Goal: Information Seeking & Learning: Learn about a topic

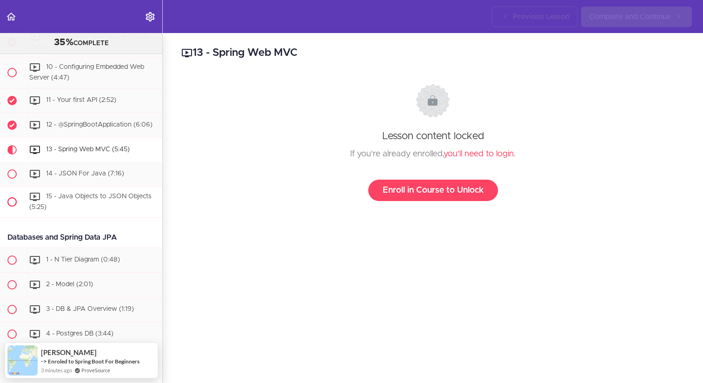
scroll to position [401, 0]
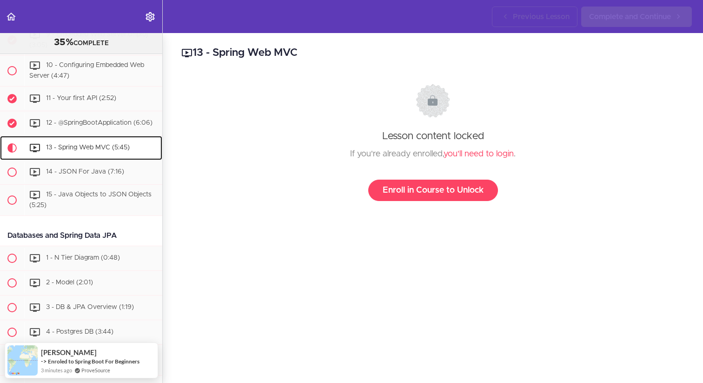
click at [121, 145] on span "13 - Spring Web MVC (5:45)" at bounding box center [88, 147] width 84 height 7
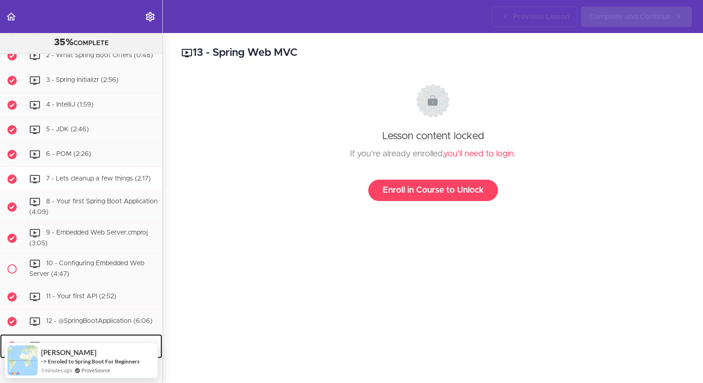
scroll to position [205, 0]
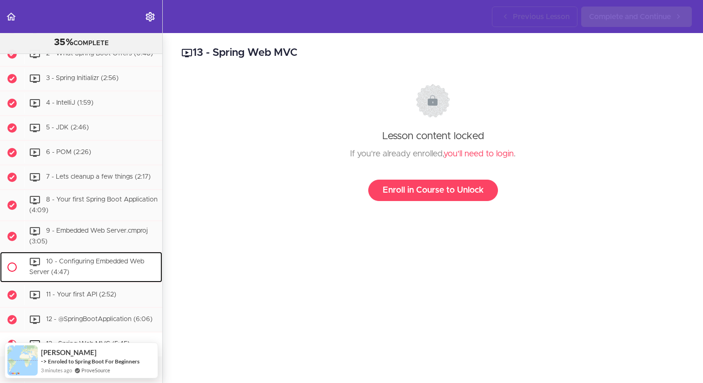
click at [114, 259] on span "10 - Configuring Embedded Web Server (4:47)" at bounding box center [86, 267] width 115 height 17
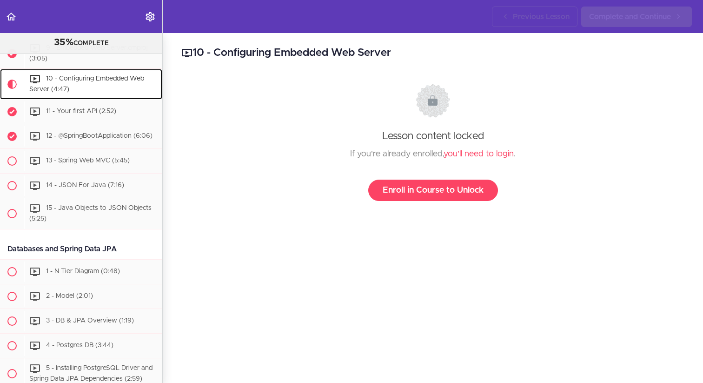
scroll to position [388, 0]
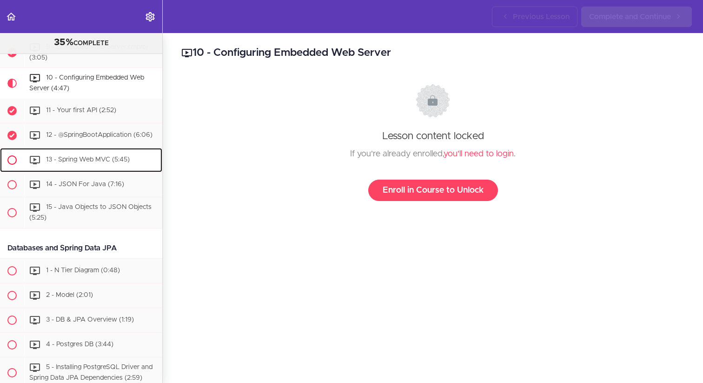
click at [114, 160] on span "13 - Spring Web MVC (5:45)" at bounding box center [88, 159] width 84 height 7
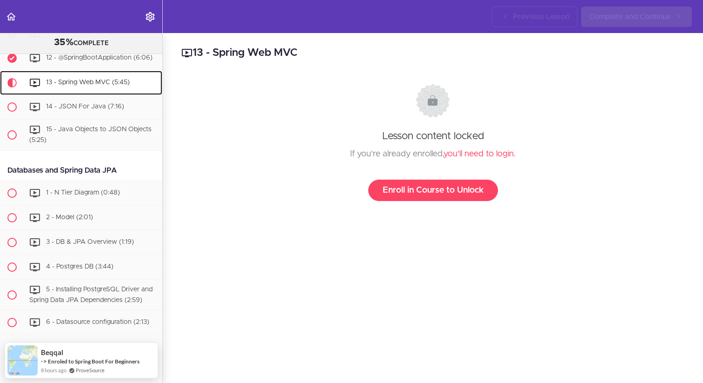
scroll to position [468, 0]
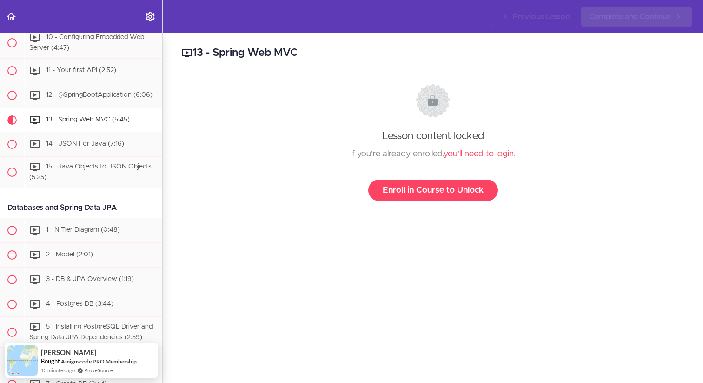
scroll to position [394, 0]
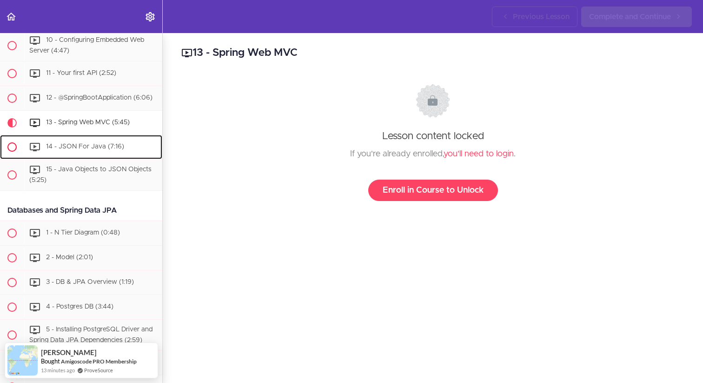
click at [79, 144] on span "14 - JSON For Java (7:16)" at bounding box center [85, 146] width 78 height 7
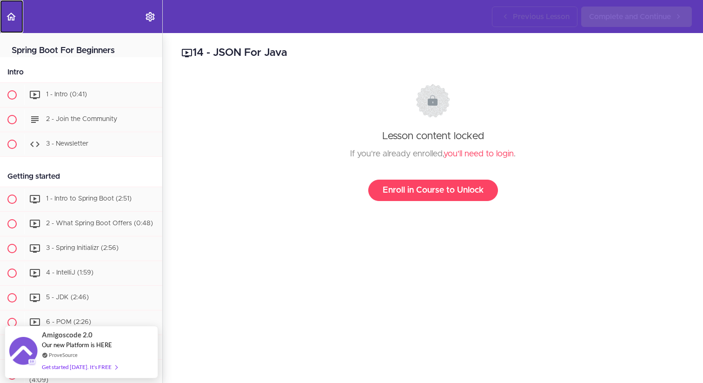
click at [8, 21] on icon "Back to course curriculum" at bounding box center [11, 16] width 11 height 11
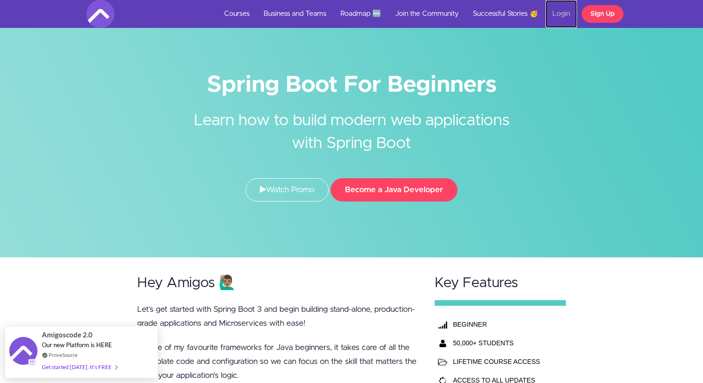
click at [561, 15] on link "Login" at bounding box center [562, 14] width 32 height 28
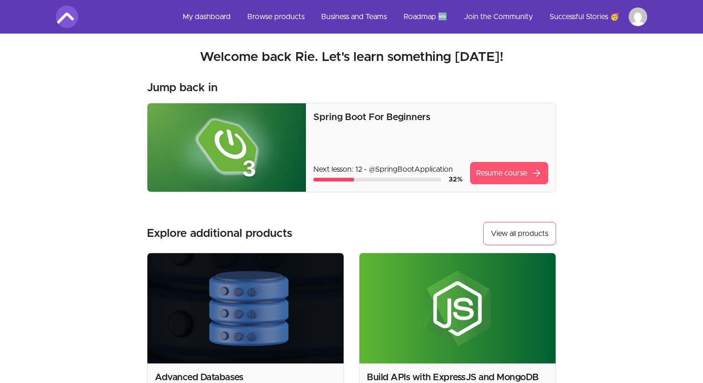
click at [498, 166] on link "Resume course arrow_forward" at bounding box center [509, 173] width 78 height 22
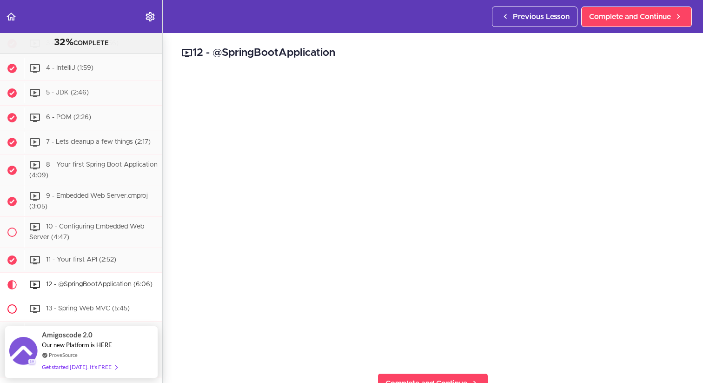
scroll to position [342, 0]
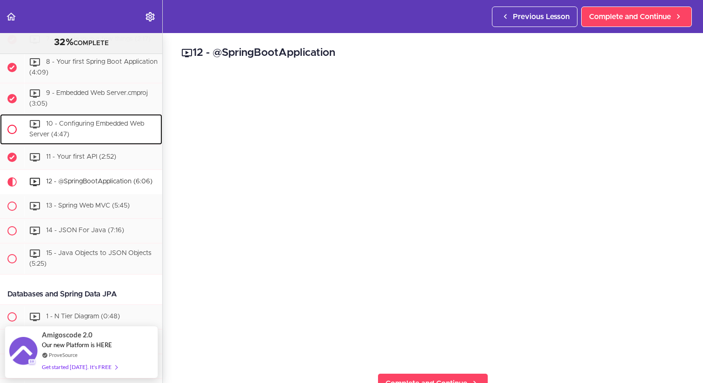
click at [118, 128] on div "10 - Configuring Embedded Web Server (4:47)" at bounding box center [93, 129] width 138 height 31
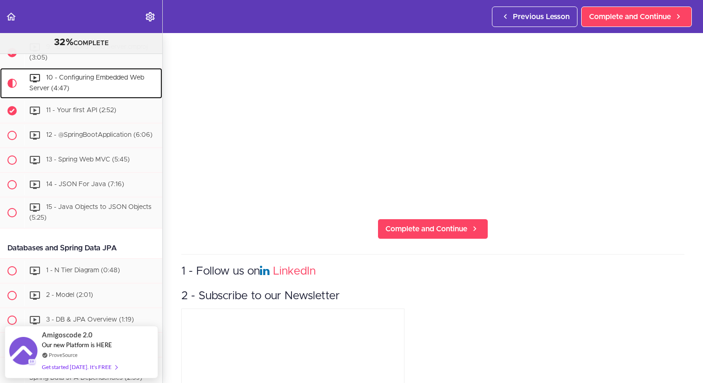
scroll to position [241, 0]
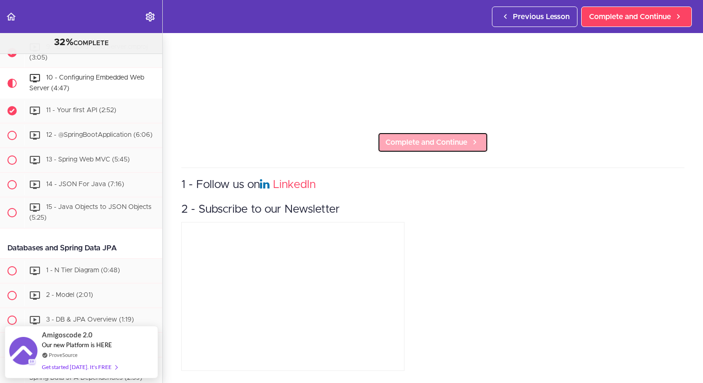
click at [457, 140] on span "Complete and Continue" at bounding box center [427, 142] width 82 height 11
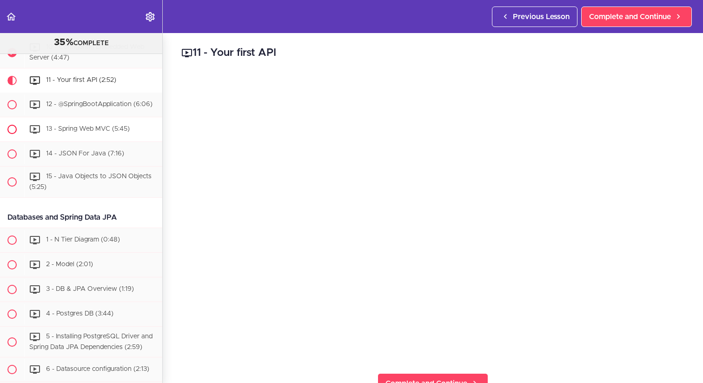
scroll to position [419, 0]
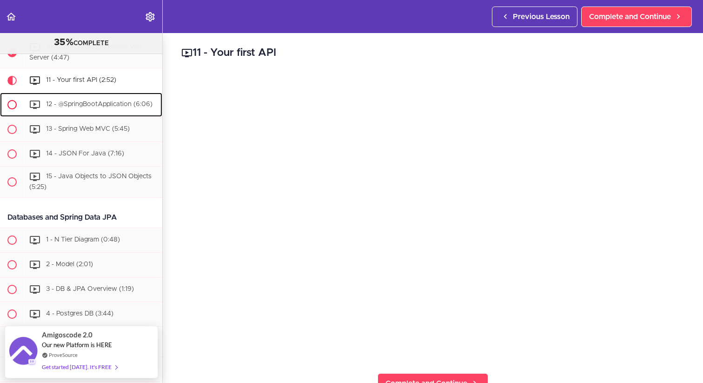
click at [112, 106] on span "12 - @SpringBootApplication (6:06)" at bounding box center [99, 104] width 107 height 7
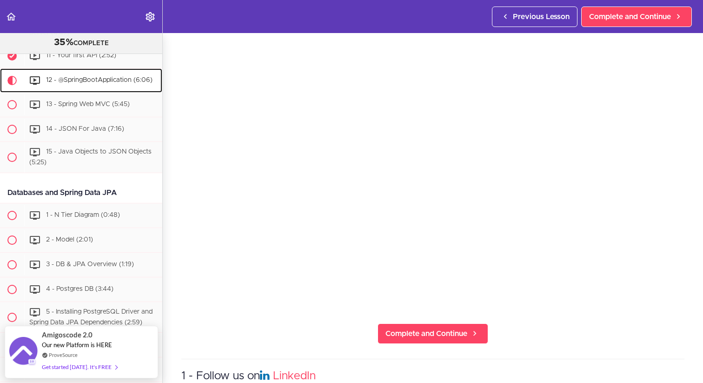
scroll to position [61, 0]
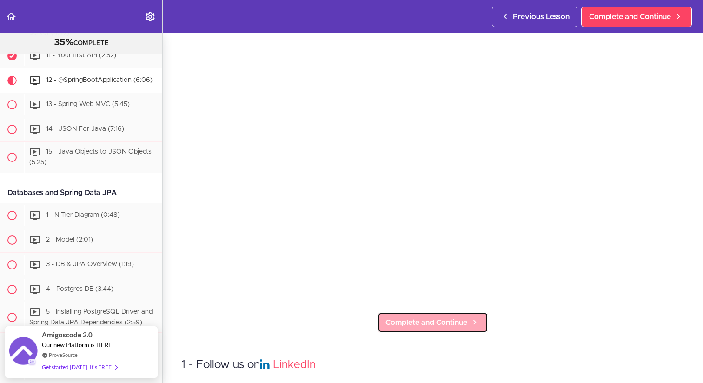
click at [434, 328] on link "Complete and Continue" at bounding box center [433, 322] width 111 height 20
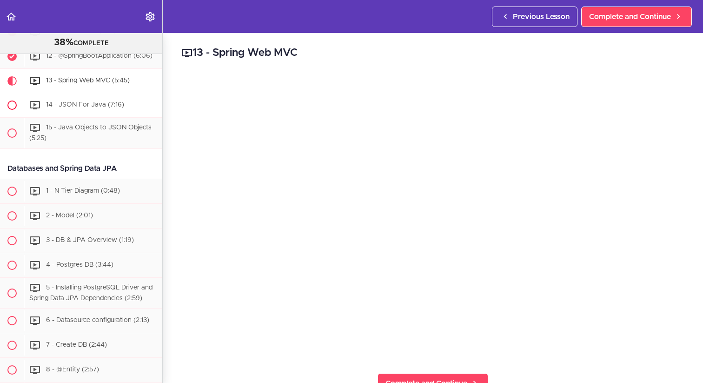
scroll to position [468, 0]
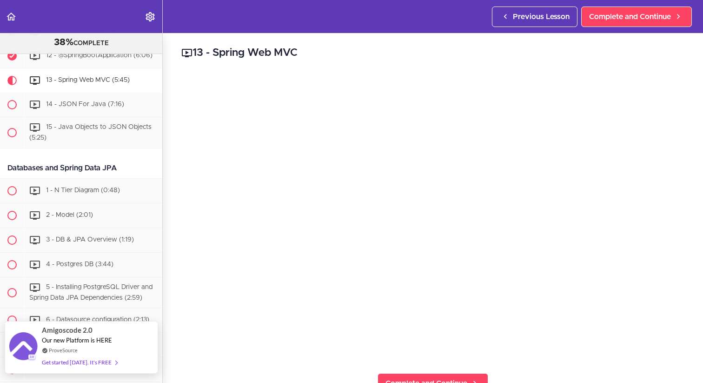
click at [104, 359] on div "Get started [DATE]. It's FREE" at bounding box center [79, 362] width 75 height 11
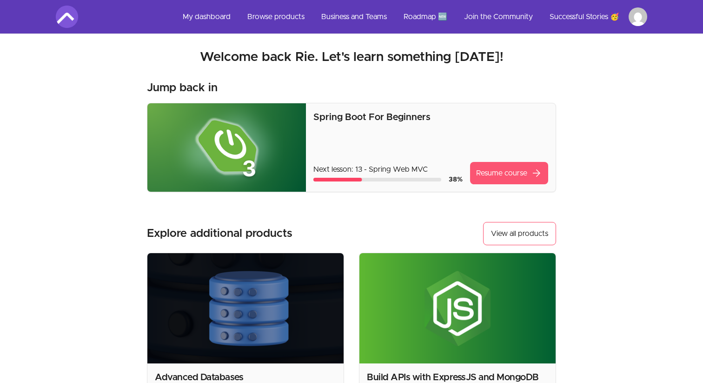
click at [509, 170] on link "Resume course arrow_forward" at bounding box center [509, 173] width 78 height 22
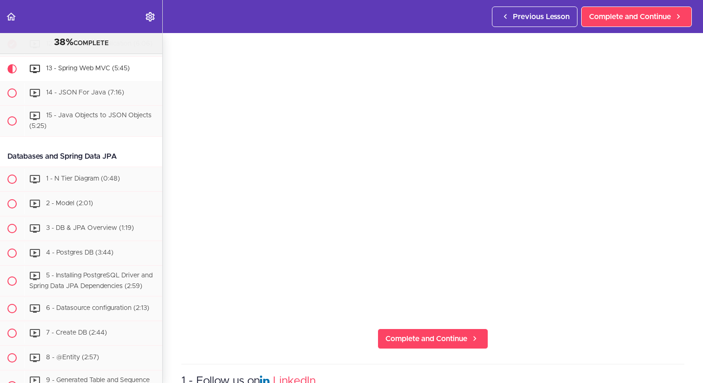
scroll to position [44, 0]
click at [407, 342] on span "Complete and Continue" at bounding box center [427, 338] width 82 height 11
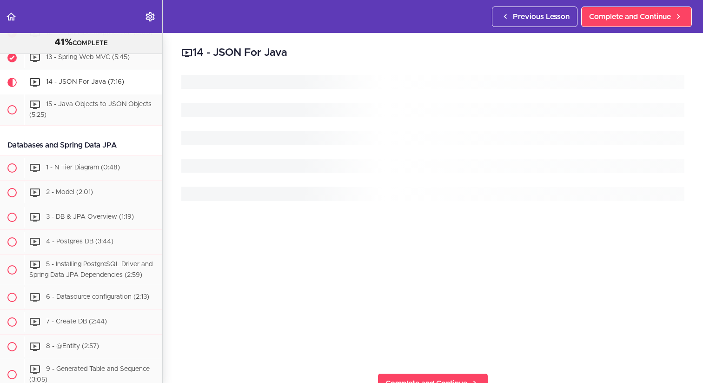
scroll to position [493, 0]
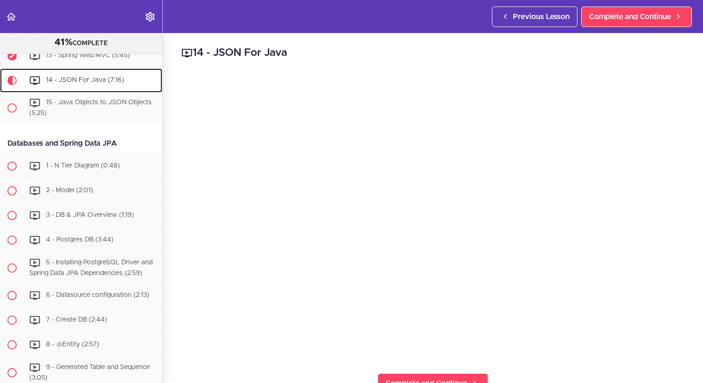
click at [118, 86] on div "14 - JSON For Java (7:16)" at bounding box center [93, 80] width 138 height 20
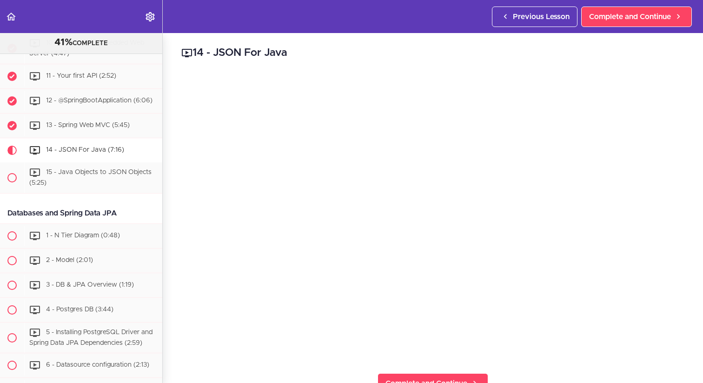
scroll to position [421, 0]
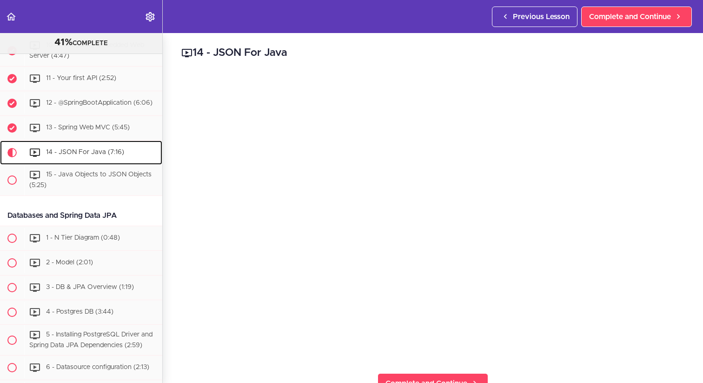
click at [84, 153] on span "14 - JSON For Java (7:16)" at bounding box center [85, 152] width 78 height 7
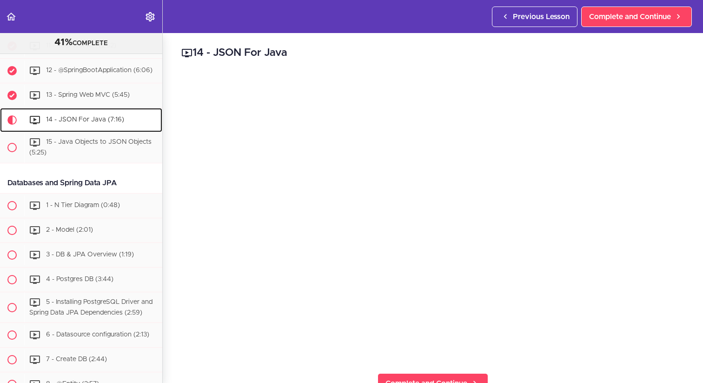
scroll to position [453, 0]
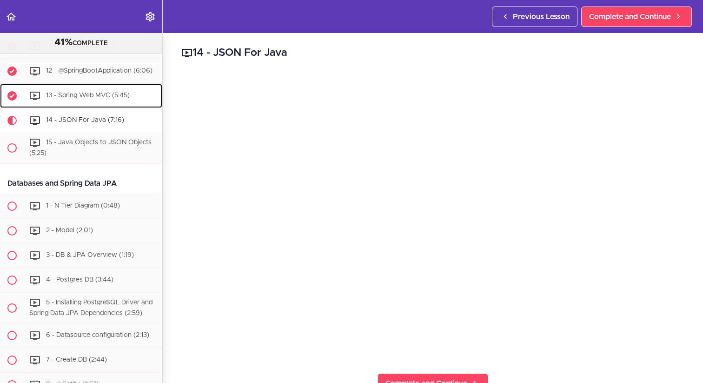
click at [120, 91] on div "13 - Spring Web MVC (5:45)" at bounding box center [93, 96] width 138 height 20
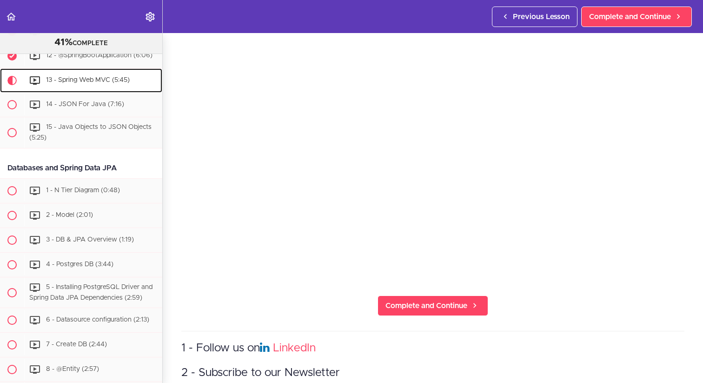
scroll to position [79, 0]
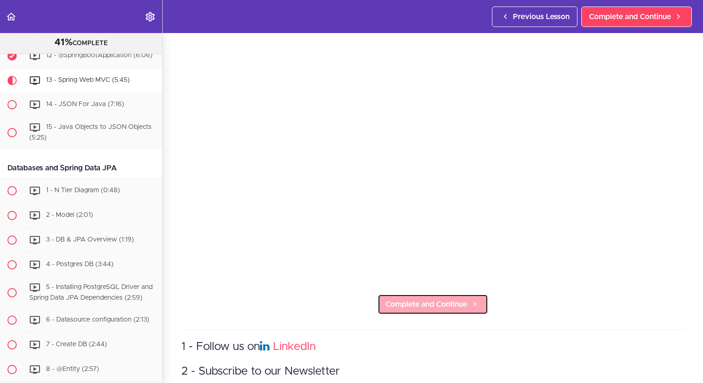
click at [418, 301] on span "Complete and Continue" at bounding box center [427, 304] width 82 height 11
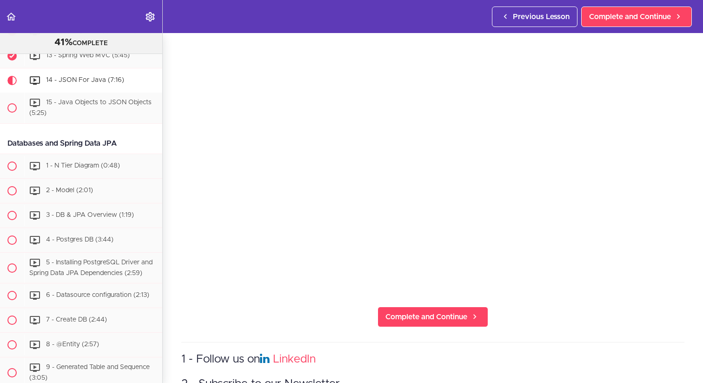
scroll to position [72, 0]
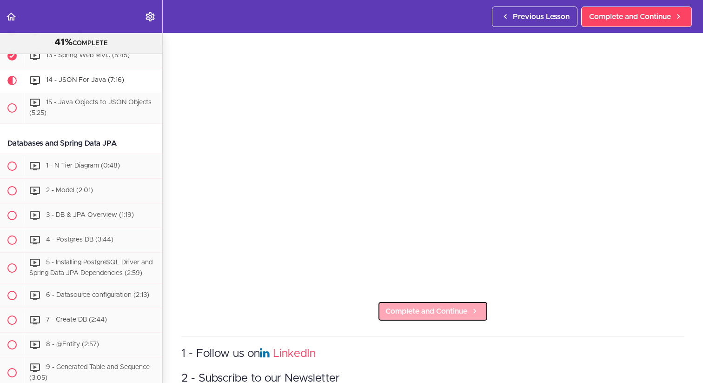
click at [414, 313] on span "Complete and Continue" at bounding box center [427, 311] width 82 height 11
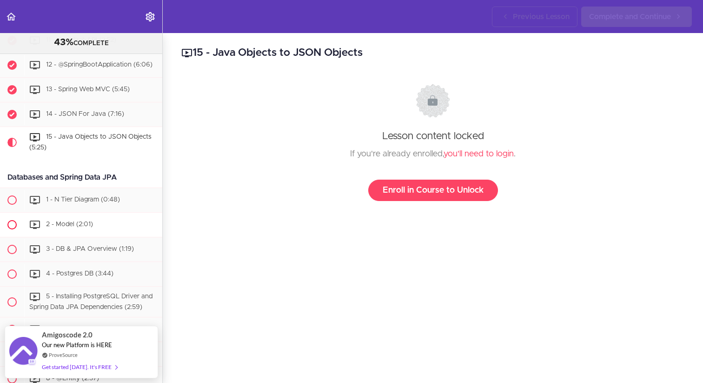
scroll to position [457, 0]
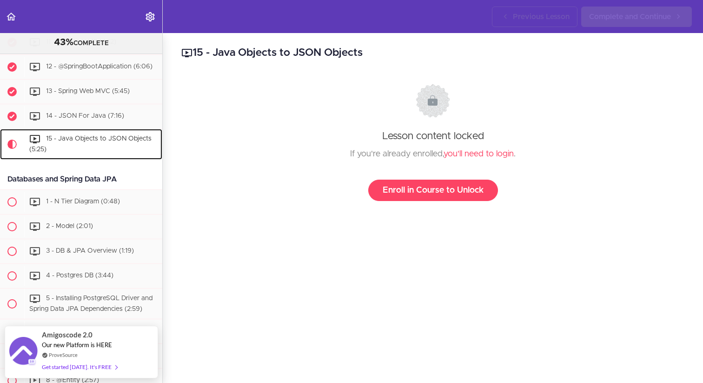
click at [123, 142] on div "15 - Java Objects to JSON Objects (5:25)" at bounding box center [93, 144] width 138 height 31
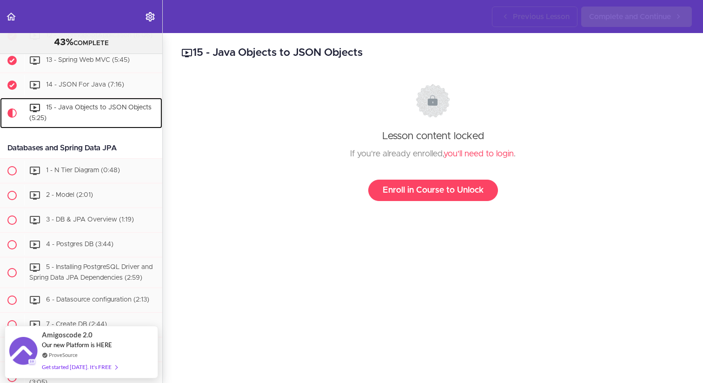
scroll to position [484, 0]
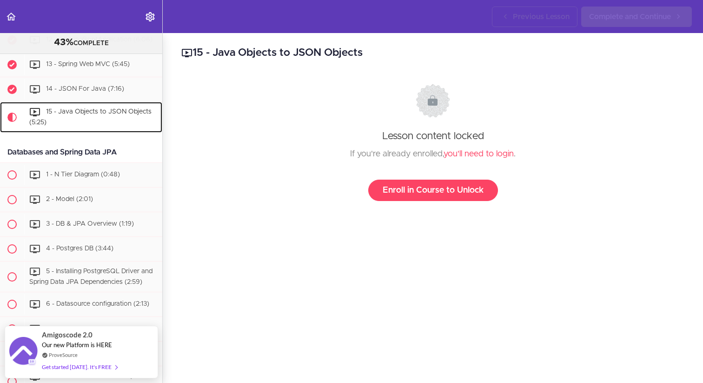
click at [125, 114] on span "15 - Java Objects to JSON Objects (5:25)" at bounding box center [90, 116] width 122 height 17
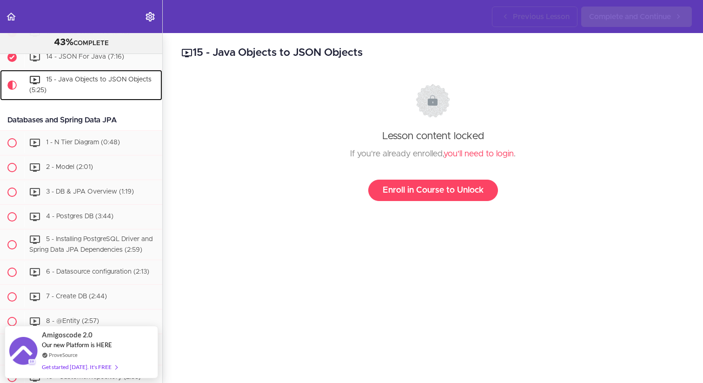
scroll to position [518, 0]
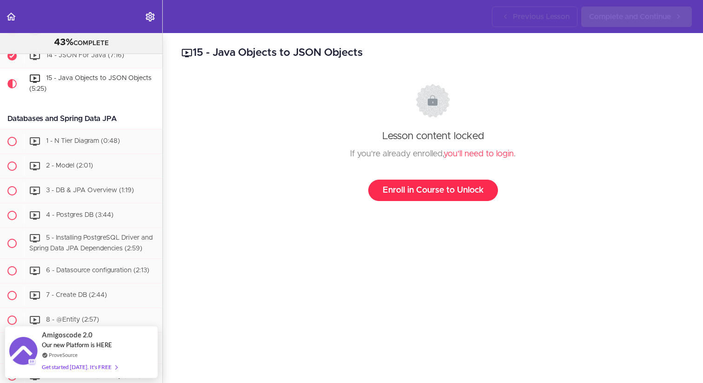
click at [409, 192] on link "Enroll in Course to Unlock" at bounding box center [433, 190] width 130 height 21
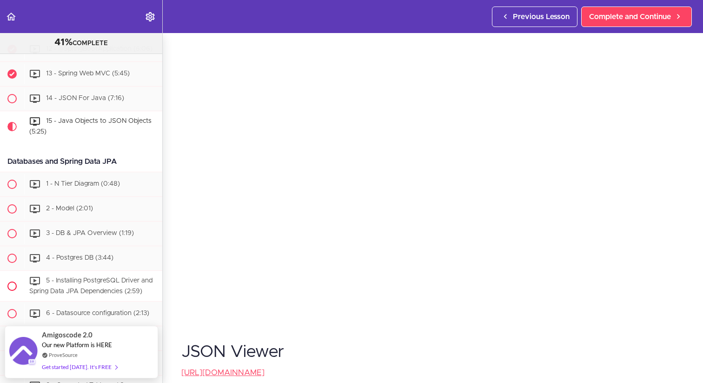
scroll to position [477, 0]
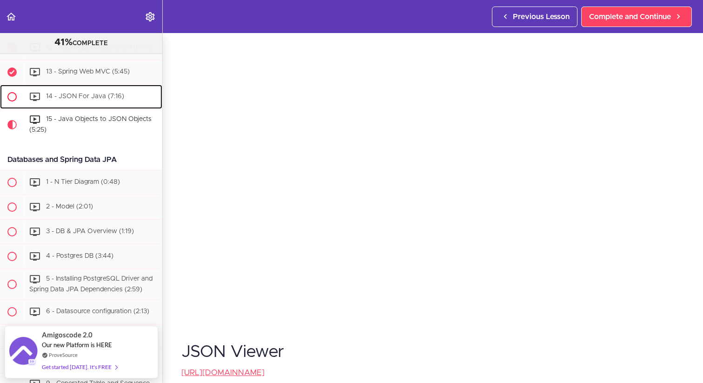
click at [120, 98] on span "14 - JSON For Java (7:16)" at bounding box center [85, 96] width 78 height 7
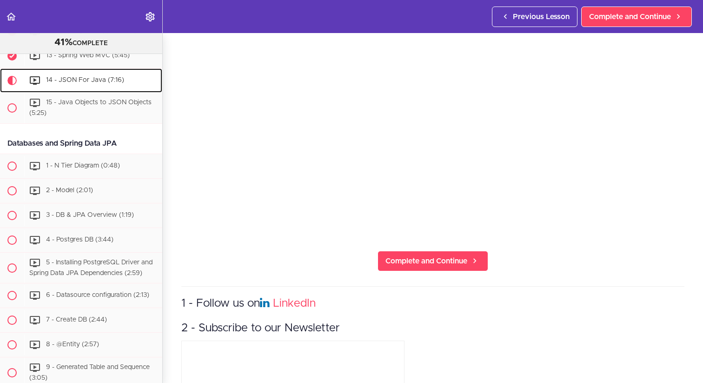
scroll to position [140, 0]
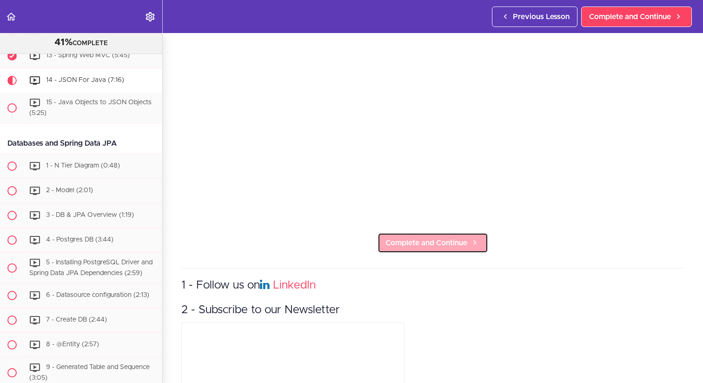
click at [428, 240] on span "Complete and Continue" at bounding box center [427, 242] width 82 height 11
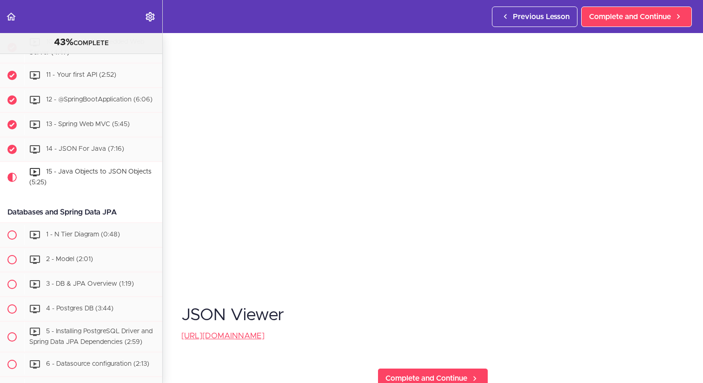
scroll to position [88, 0]
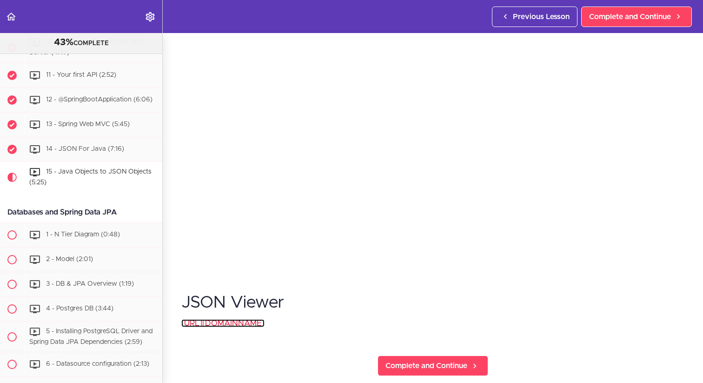
click at [265, 322] on link "[URL][DOMAIN_NAME]" at bounding box center [222, 323] width 83 height 8
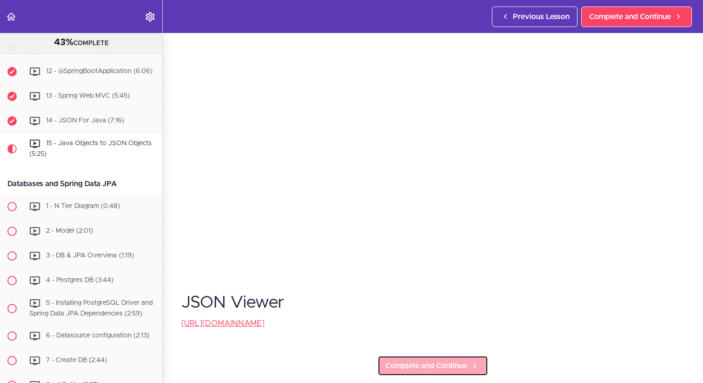
click at [424, 367] on span "Complete and Continue" at bounding box center [427, 365] width 82 height 11
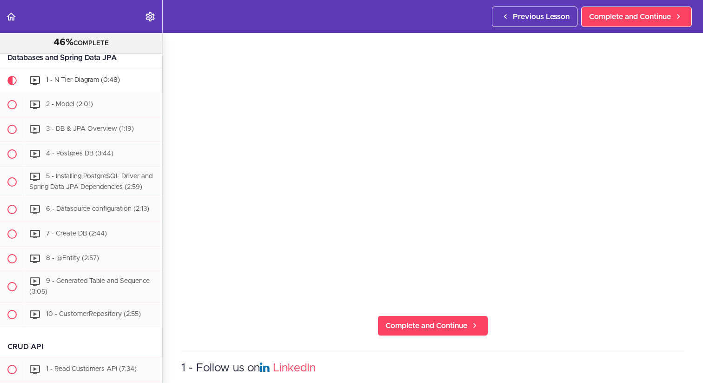
scroll to position [58, 0]
click at [458, 323] on span "Complete and Continue" at bounding box center [427, 325] width 82 height 11
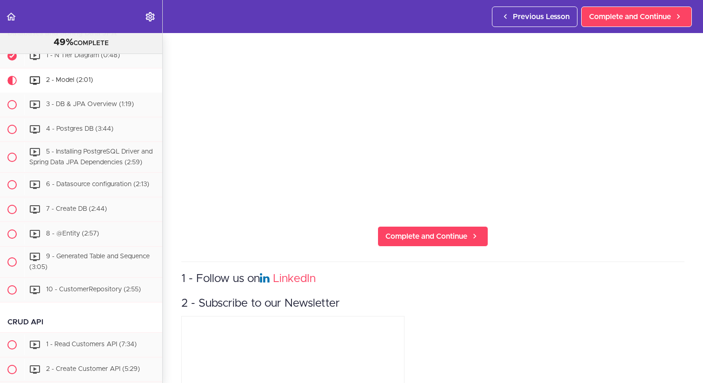
scroll to position [168, 0]
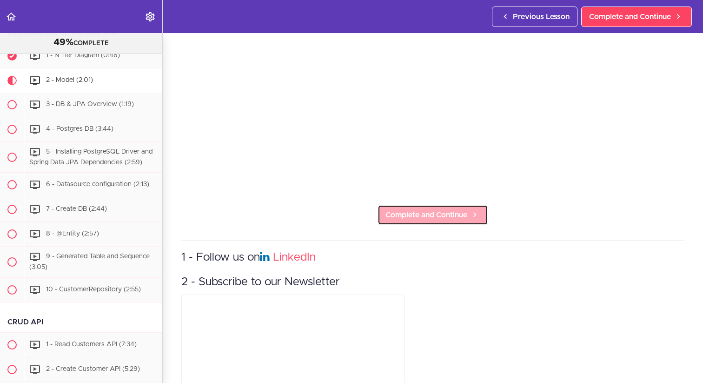
click at [431, 219] on span "Complete and Continue" at bounding box center [427, 214] width 82 height 11
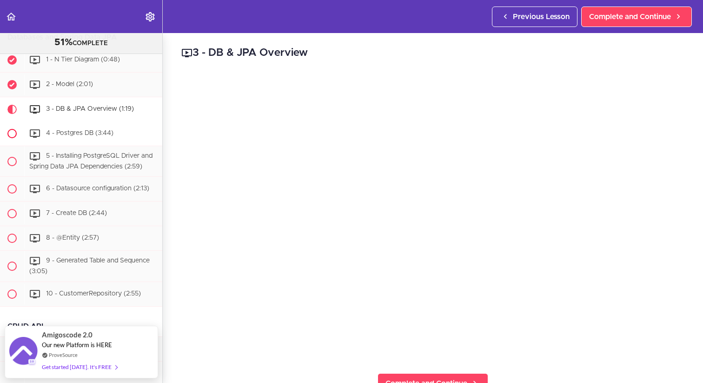
scroll to position [596, 0]
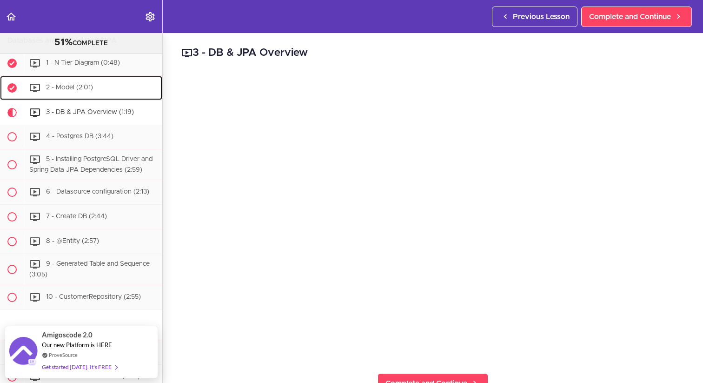
click at [91, 91] on div "2 - Model (2:01)" at bounding box center [93, 88] width 138 height 20
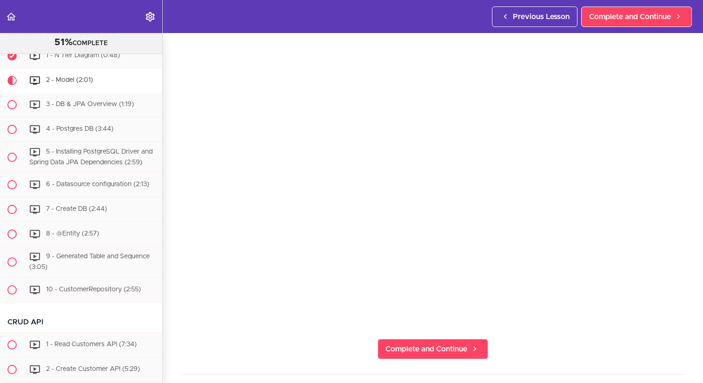
scroll to position [63, 0]
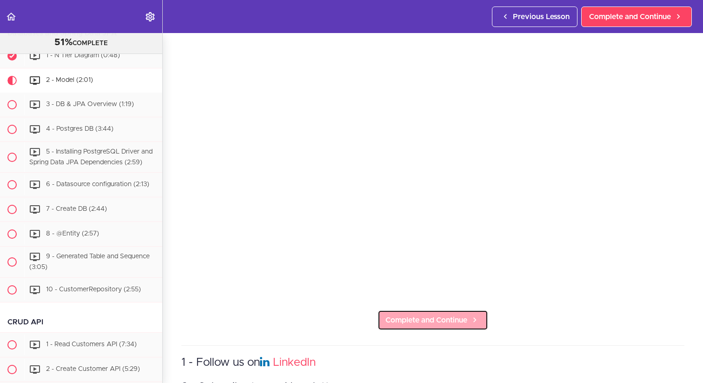
click at [423, 311] on link "Complete and Continue" at bounding box center [433, 320] width 111 height 20
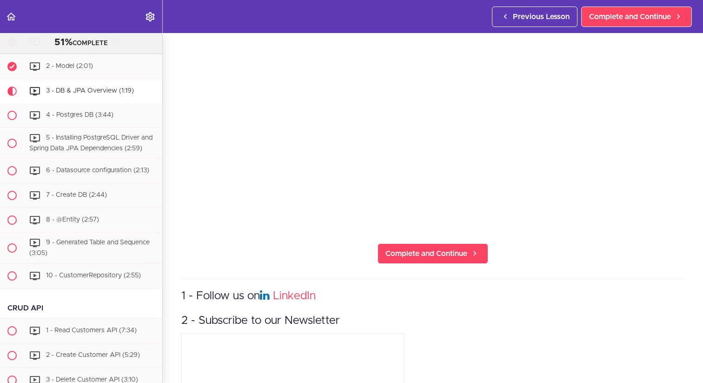
scroll to position [138, 0]
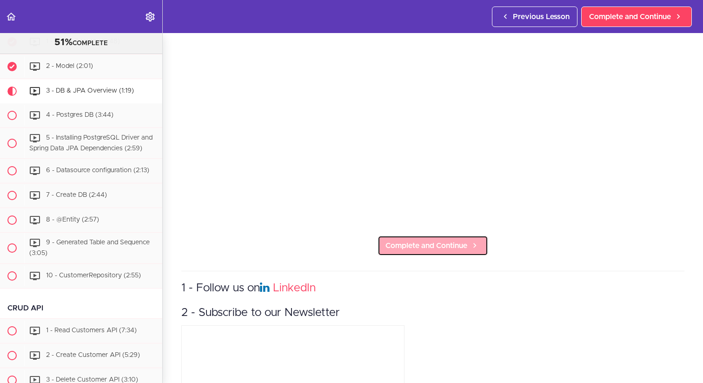
click at [399, 249] on span "Complete and Continue" at bounding box center [427, 245] width 82 height 11
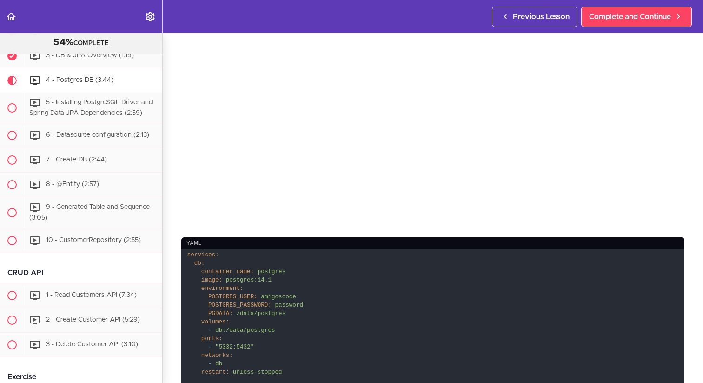
scroll to position [221, 0]
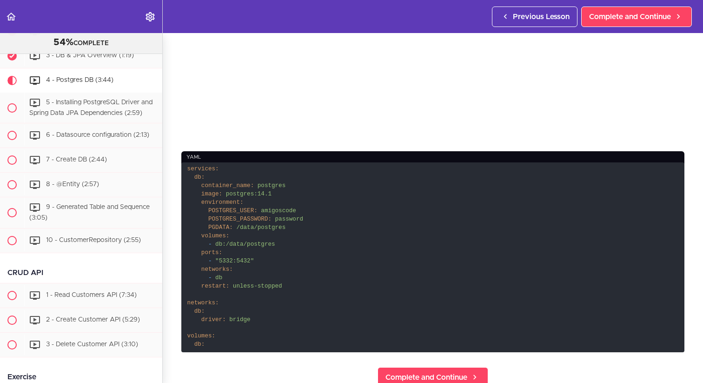
click at [603, 239] on code "services: db: container_name: postgres image: postgres:14.1 environment: POSTGR…" at bounding box center [432, 257] width 503 height 190
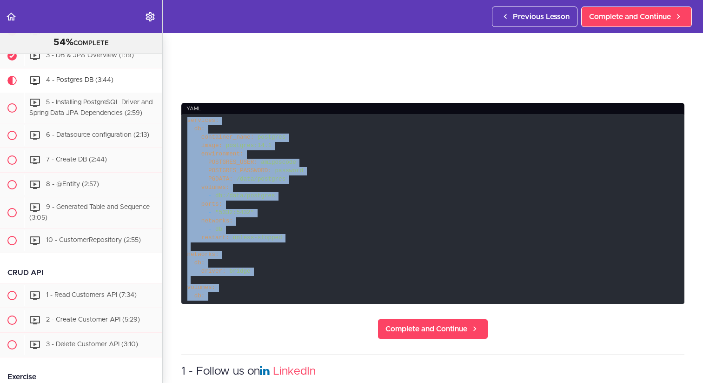
scroll to position [278, 0]
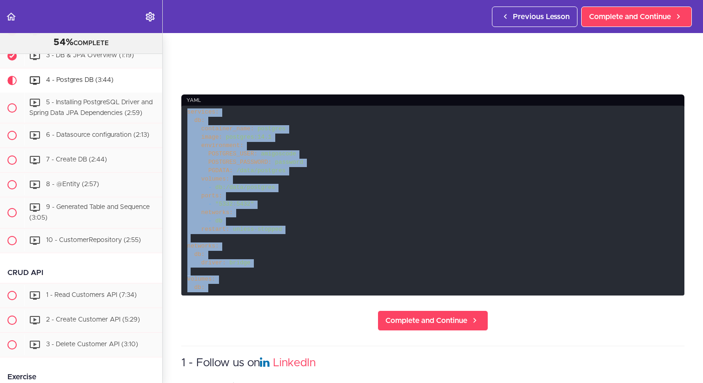
drag, startPoint x: 188, startPoint y: 170, endPoint x: 233, endPoint y: 300, distance: 138.0
click at [233, 300] on section "Spring Boot For Beginners 54% COMPLETE Intro 1 - Intro (0:41) 2 - Join the Comm…" at bounding box center [351, 208] width 703 height 350
copy div "services: db: container_name: postgres image: postgres:14.1 environment: POSTGR…"
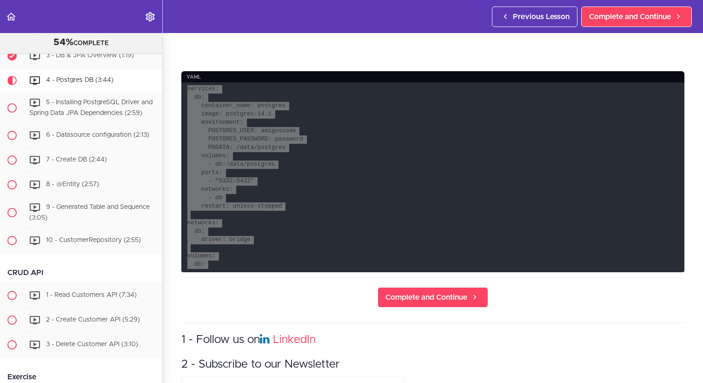
scroll to position [302, 0]
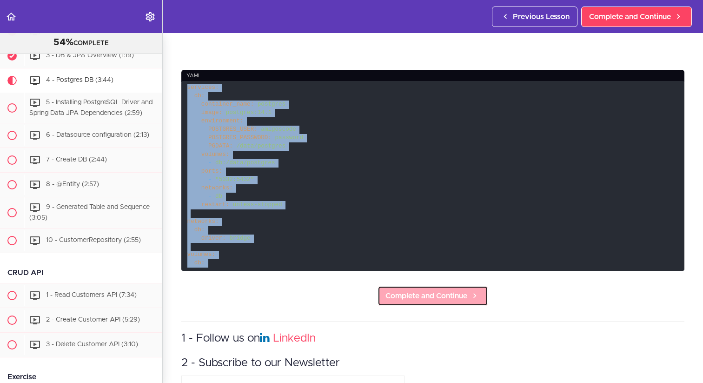
click at [408, 294] on span "Complete and Continue" at bounding box center [427, 295] width 82 height 11
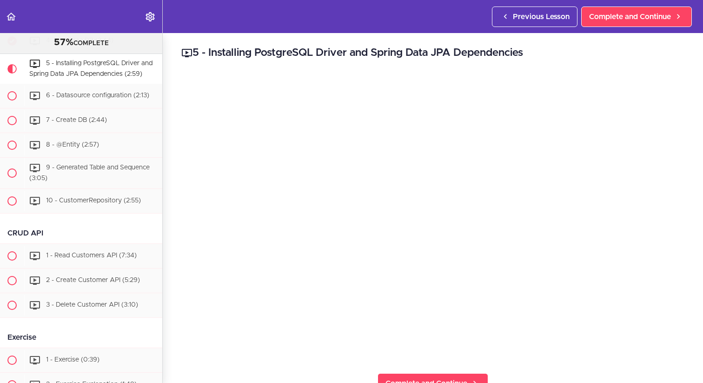
scroll to position [911, 0]
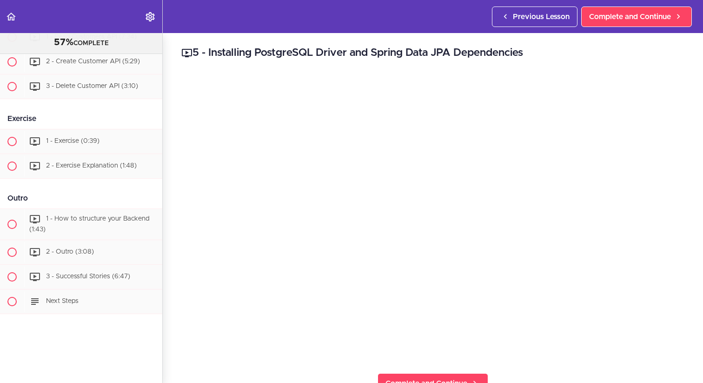
click at [424, 21] on header "Autoplay Autocomplete Previous Lesson Complete and Continue" at bounding box center [351, 16] width 703 height 33
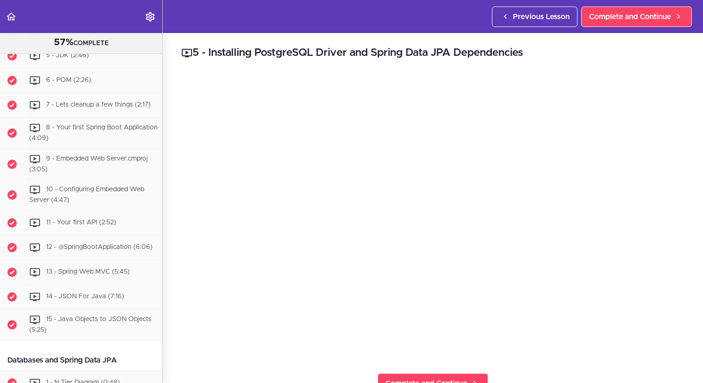
scroll to position [276, 0]
